Goal: Task Accomplishment & Management: Use online tool/utility

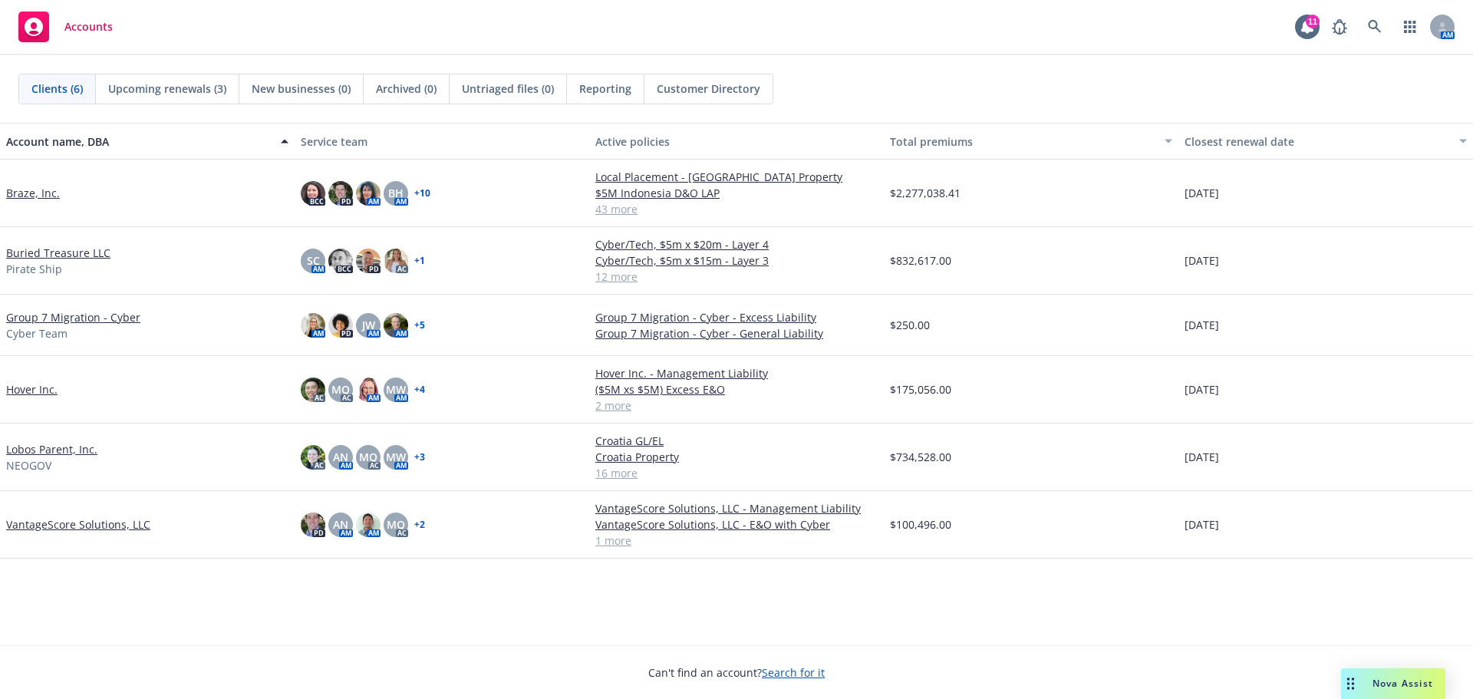
click at [1391, 684] on span "Nova Assist" at bounding box center [1403, 683] width 61 height 13
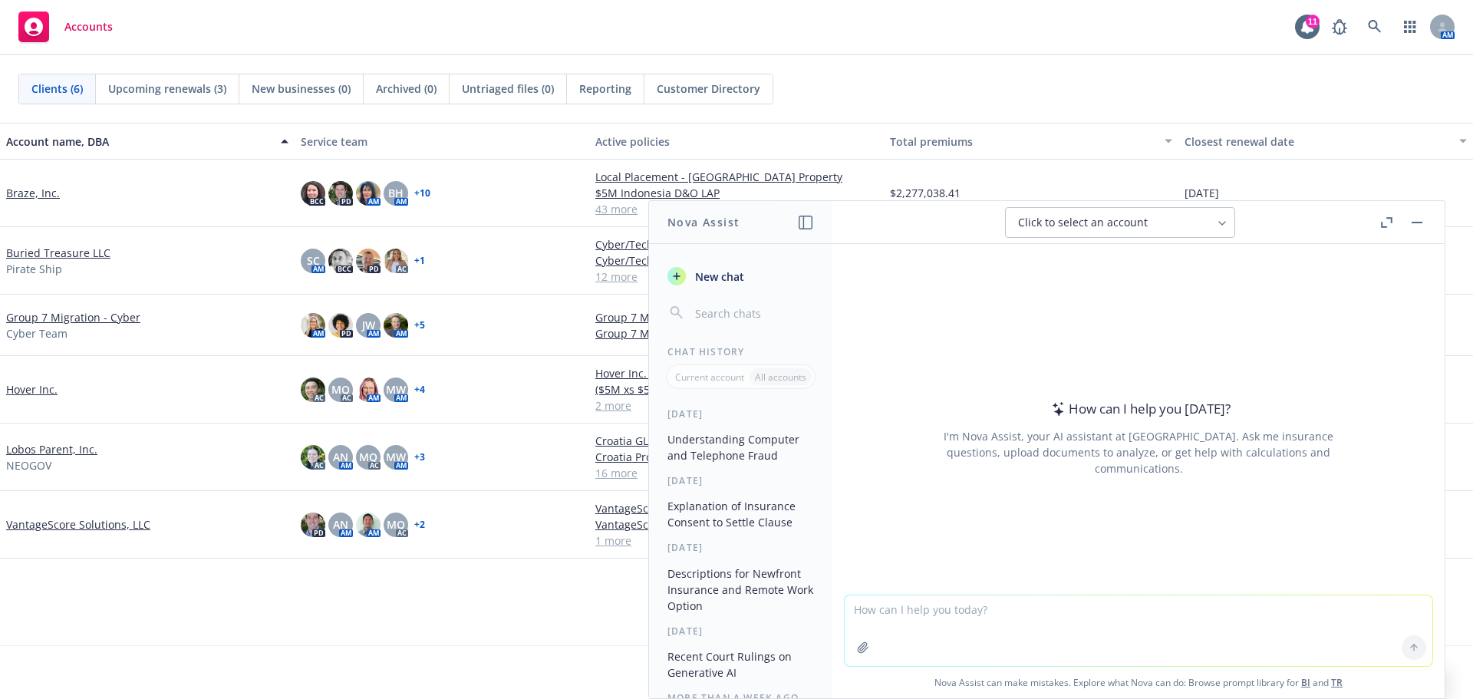
click at [1277, 622] on textarea at bounding box center [1139, 630] width 588 height 71
click at [966, 612] on textarea "explain" at bounding box center [1139, 630] width 588 height 72
type textarea "explain ca bill sb 53"
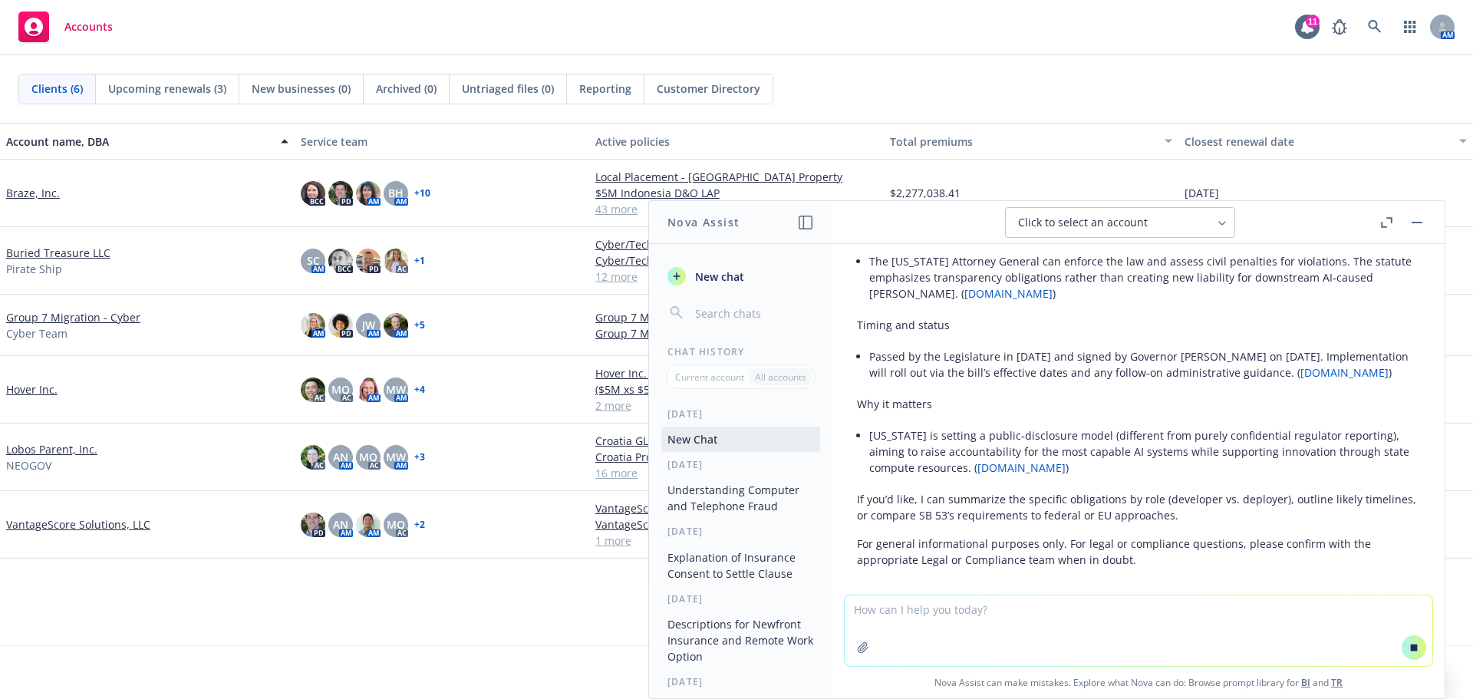
click at [885, 609] on textarea at bounding box center [1139, 630] width 588 height 71
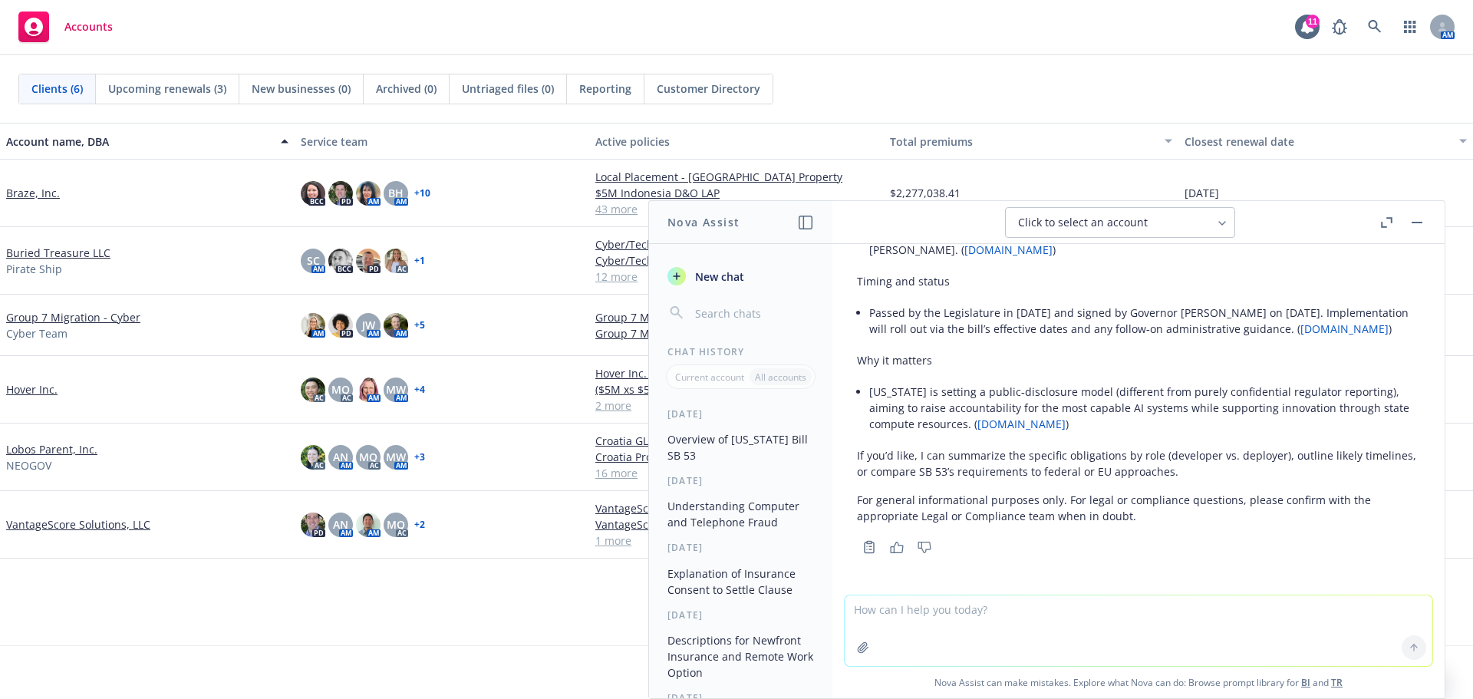
type textarea "e"
click at [904, 620] on textarea "provide" at bounding box center [1139, 630] width 588 height 72
type textarea "provide a summary i can send in an email"
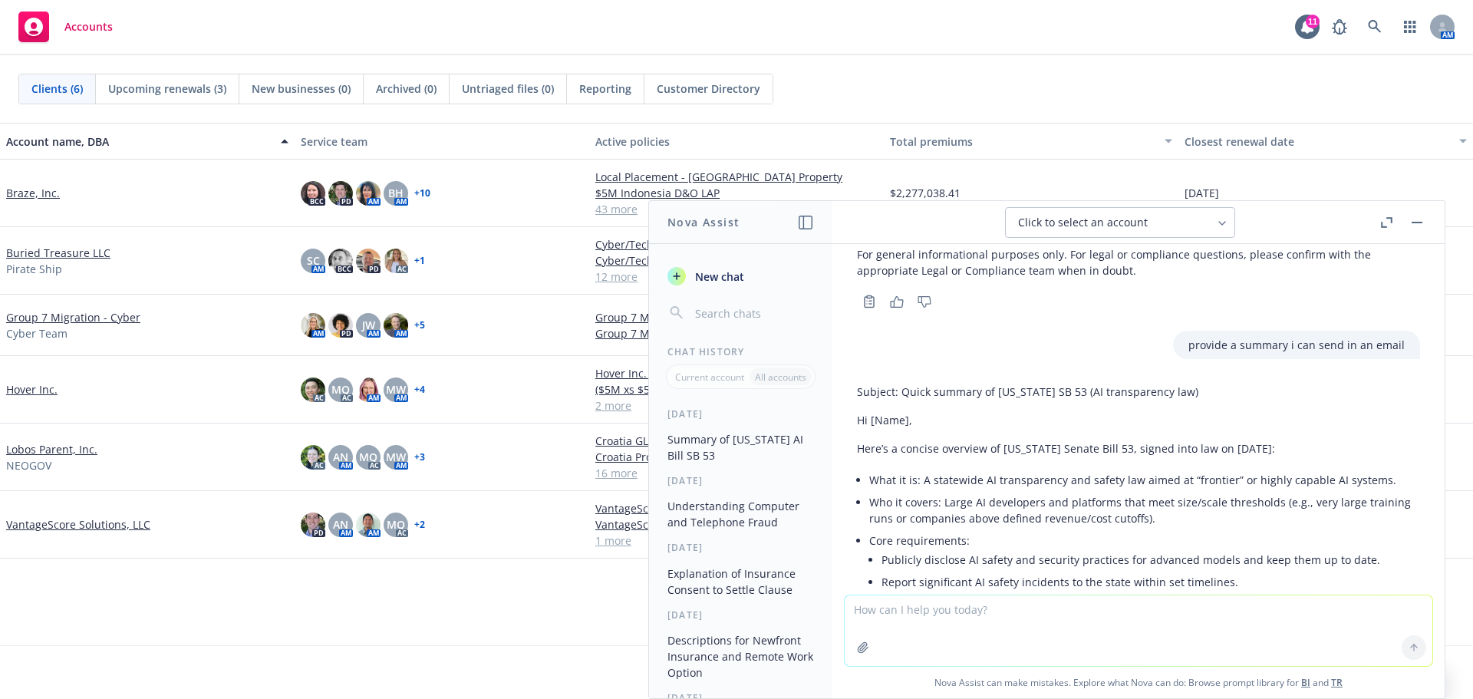
scroll to position [771, 0]
click at [1115, 625] on textarea at bounding box center [1139, 630] width 588 height 71
type textarea "include who it applies to and any penalties"
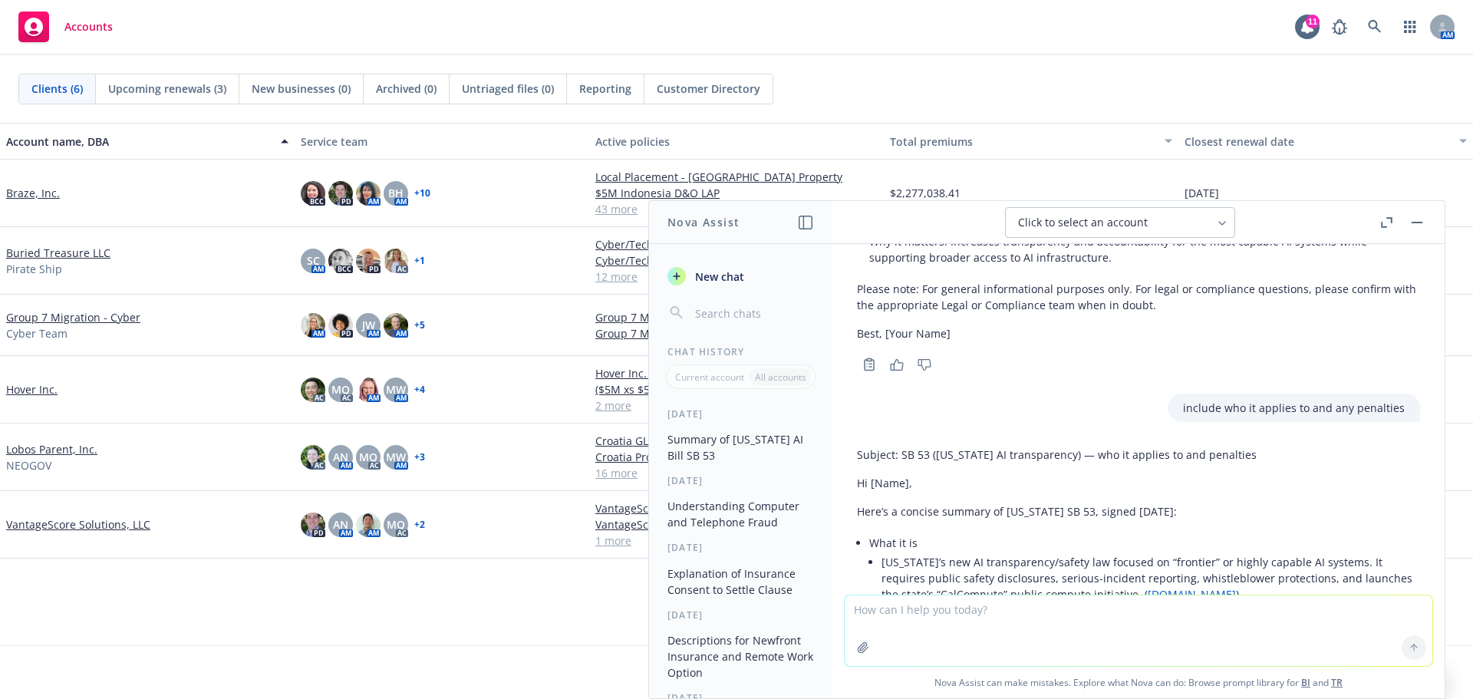
scroll to position [1337, 0]
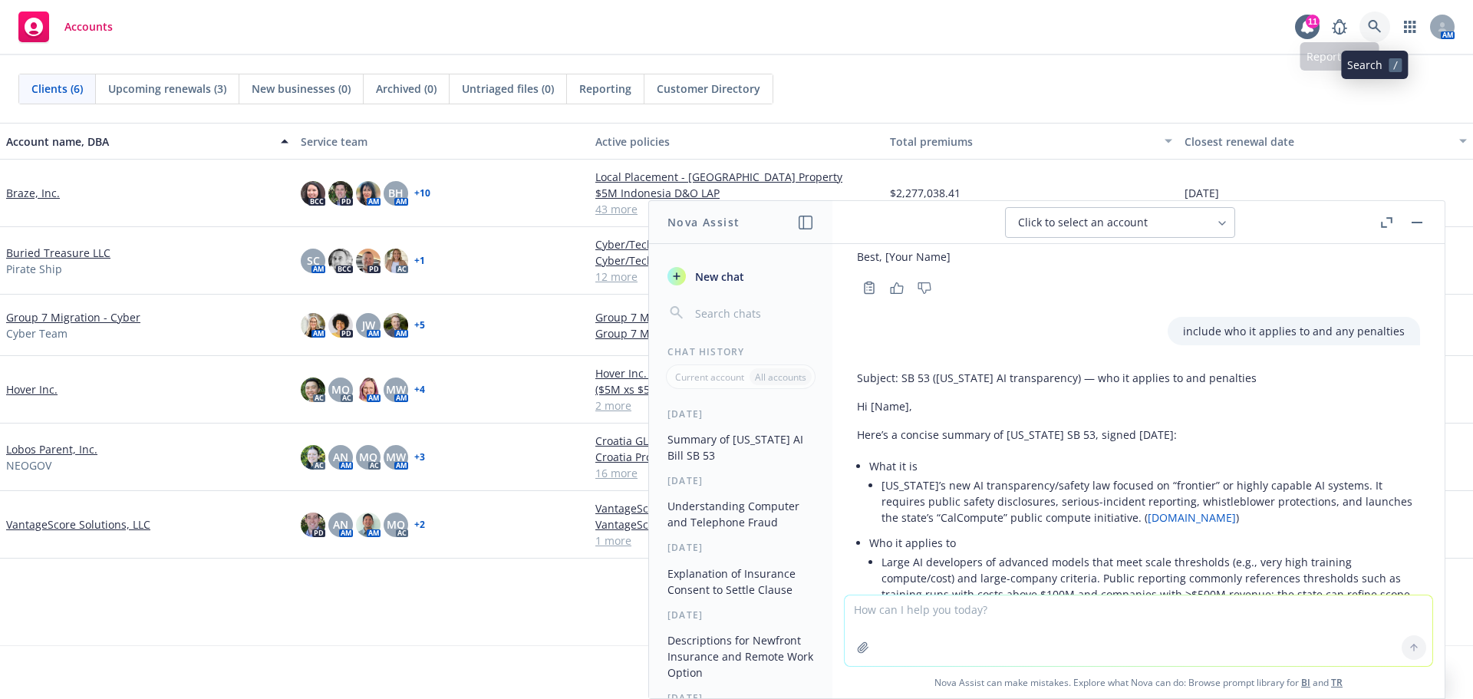
click at [1378, 25] on icon at bounding box center [1375, 27] width 14 height 14
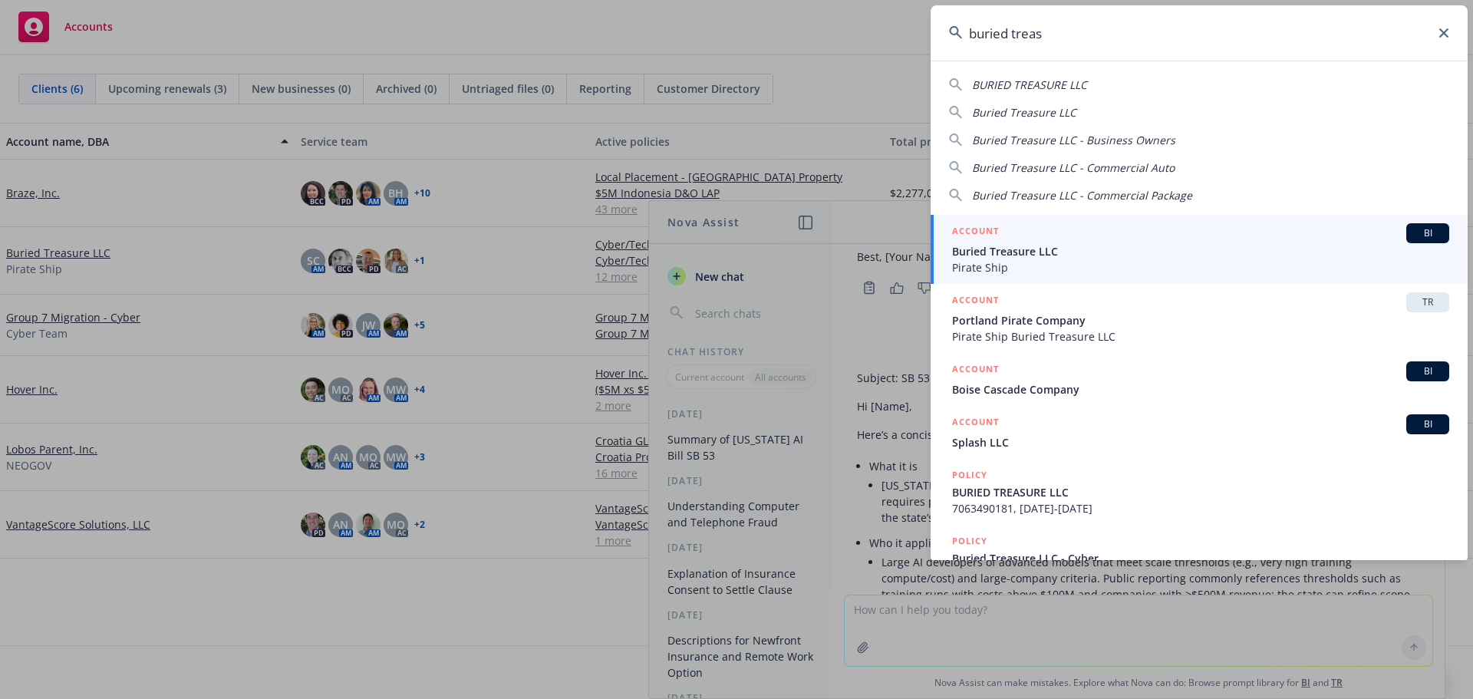
type input "buried treas"
click at [1144, 246] on span "Buried Treasure LLC" at bounding box center [1200, 251] width 497 height 16
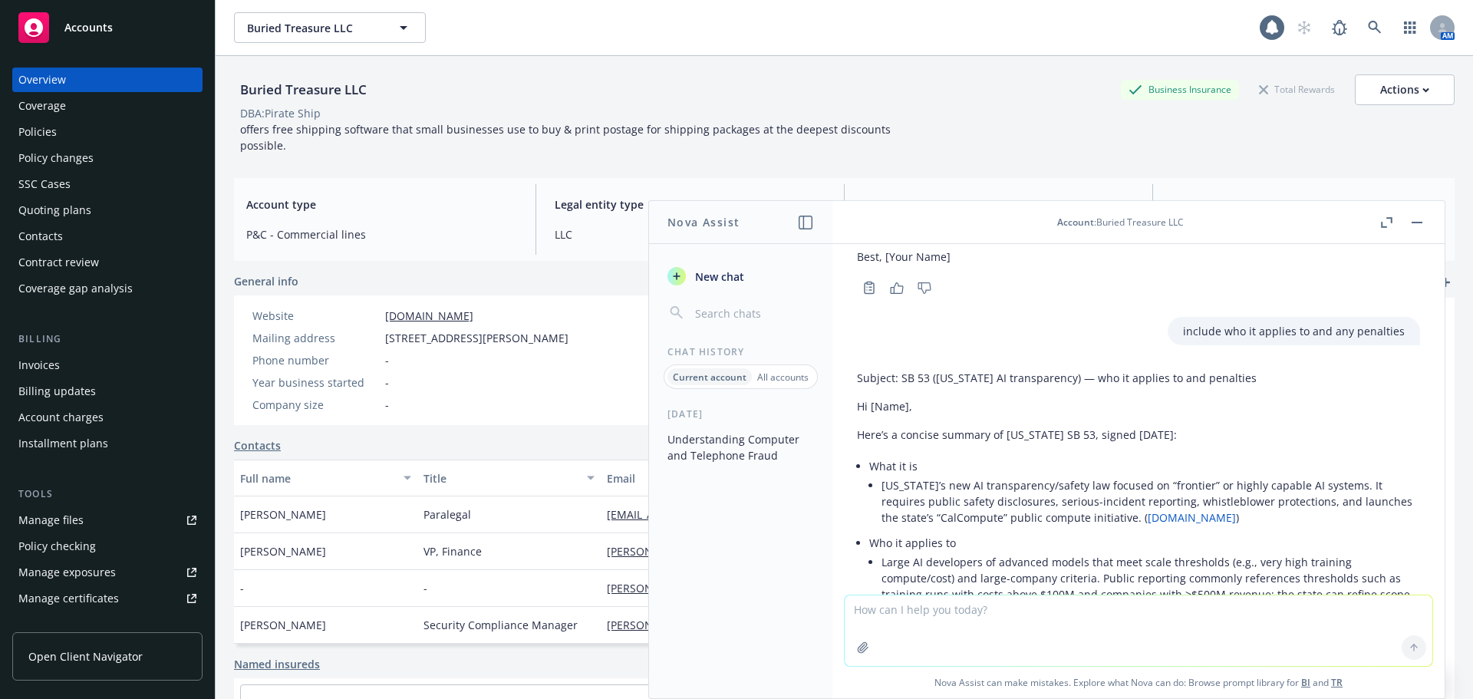
click at [56, 143] on div "Policies" at bounding box center [107, 132] width 178 height 25
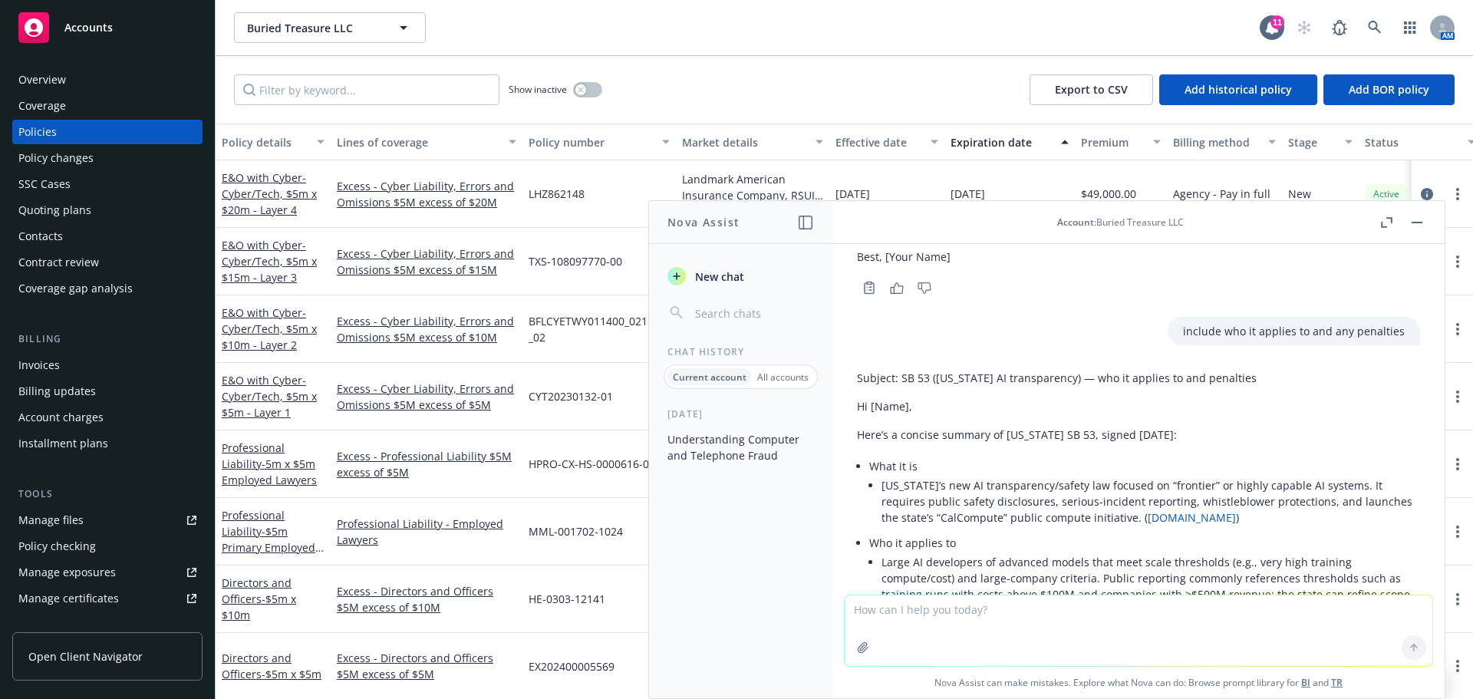
click at [1413, 220] on button "button" at bounding box center [1417, 222] width 18 height 18
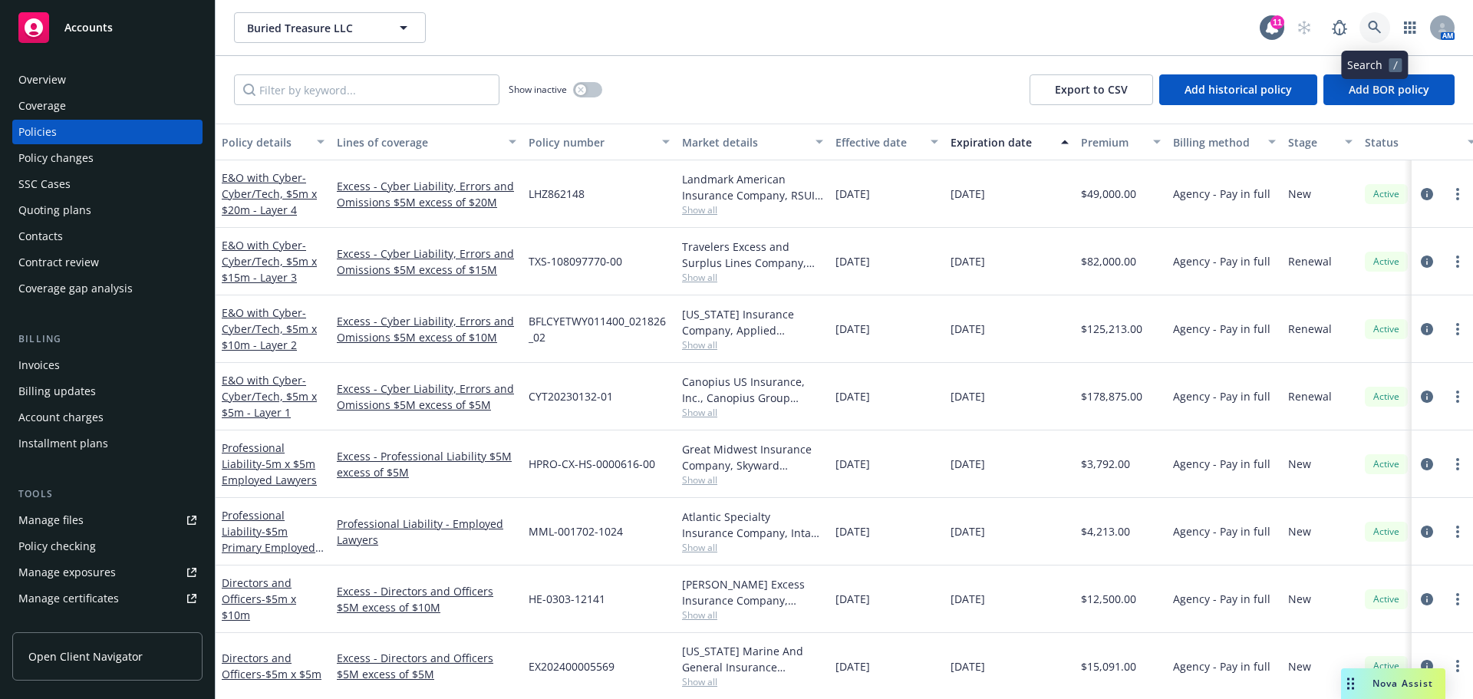
click at [1381, 30] on icon at bounding box center [1375, 28] width 14 height 14
click at [1366, 690] on div "Nova Assist" at bounding box center [1402, 683] width 85 height 13
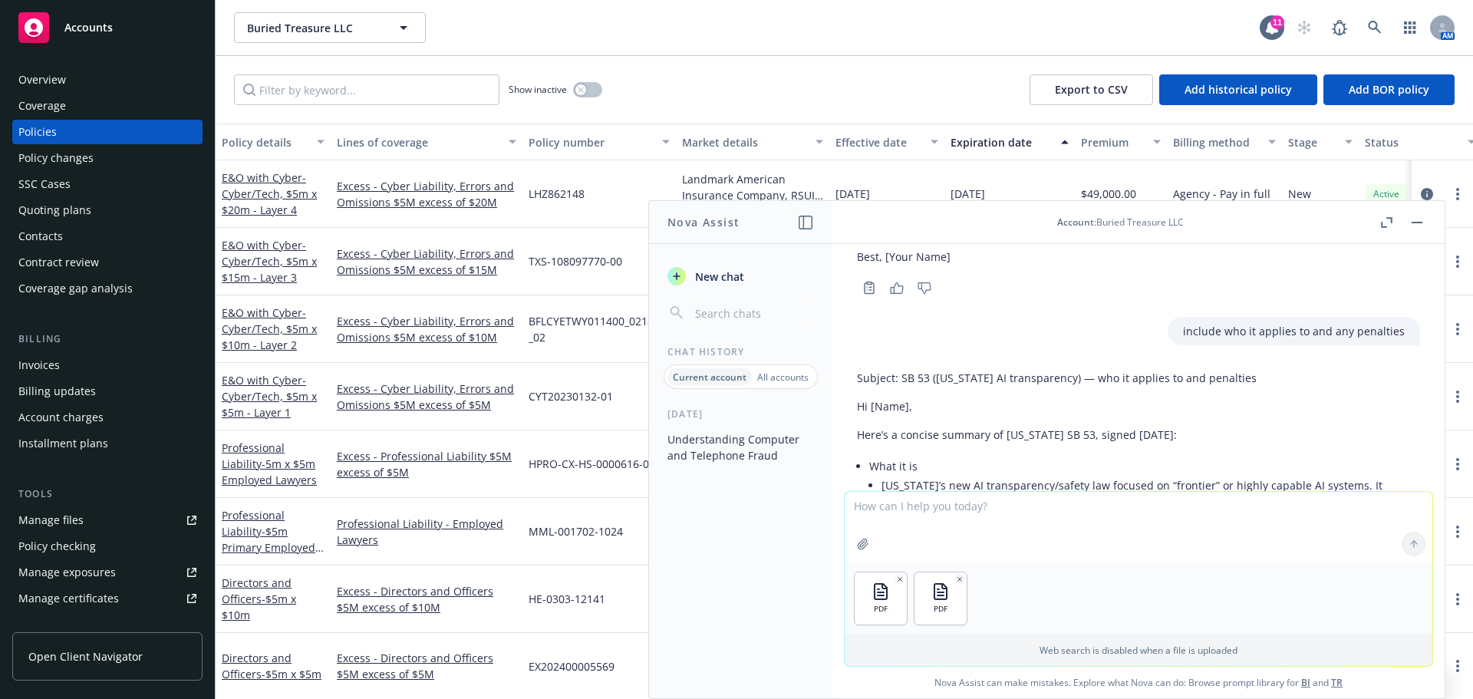
click at [895, 509] on textarea at bounding box center [1139, 527] width 588 height 71
click at [1399, 505] on textarea "Attached is cyber policy and endorsements to that policy. Explain the System Fa…" at bounding box center [1139, 526] width 588 height 72
click at [1317, 509] on textarea "Attached is cyber policy and endorsements to that policy. Explain the System Fa…" at bounding box center [1139, 526] width 588 height 72
type textarea "Attached is cyber policy and endorsements to that policy. Explain the System Fa…"
click at [1410, 541] on icon at bounding box center [1414, 544] width 11 height 11
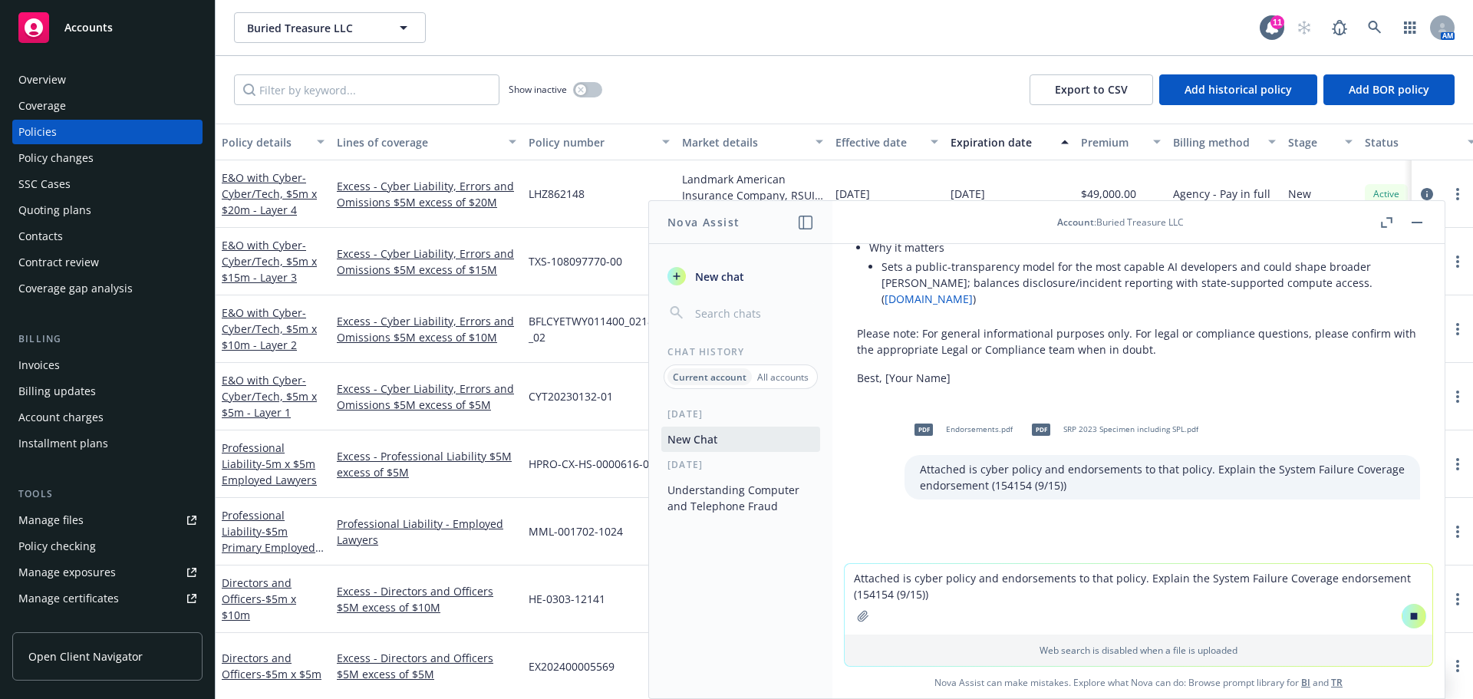
scroll to position [1983, 0]
